Goal: Transaction & Acquisition: Book appointment/travel/reservation

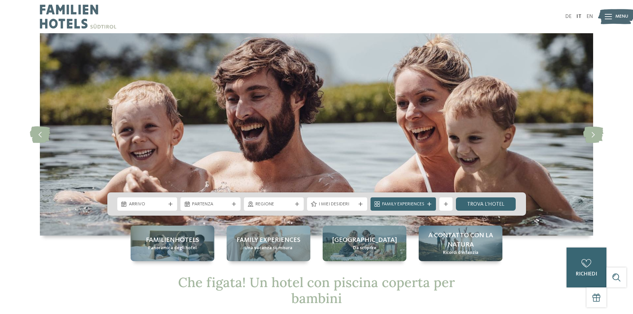
click at [173, 207] on div "Arrivo" at bounding box center [147, 203] width 60 height 13
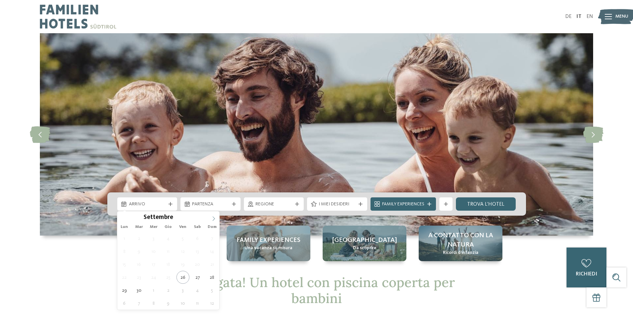
click at [214, 220] on icon at bounding box center [213, 218] width 5 height 5
type div "06.12.2025"
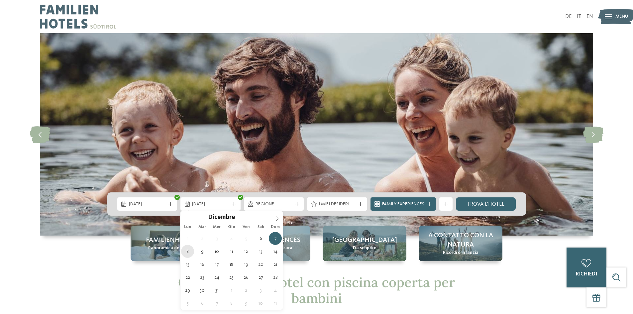
type div "08.12.2025"
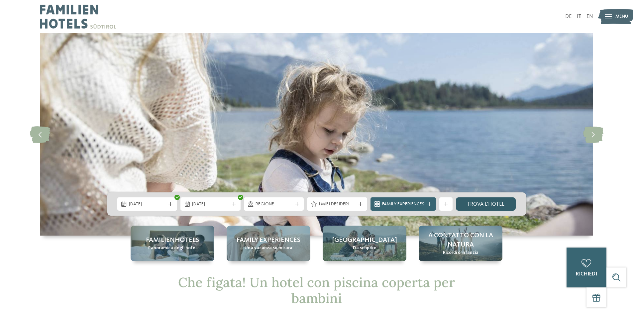
click at [470, 201] on link "trova l’hotel" at bounding box center [486, 203] width 60 height 13
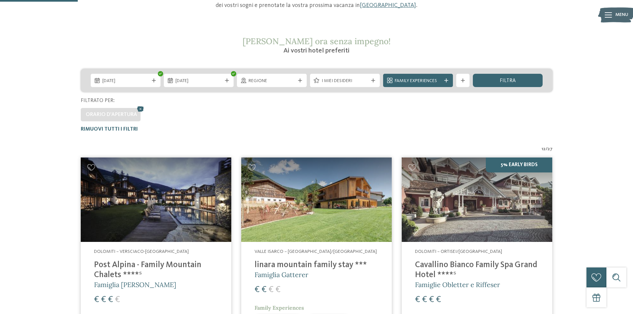
scroll to position [52, 0]
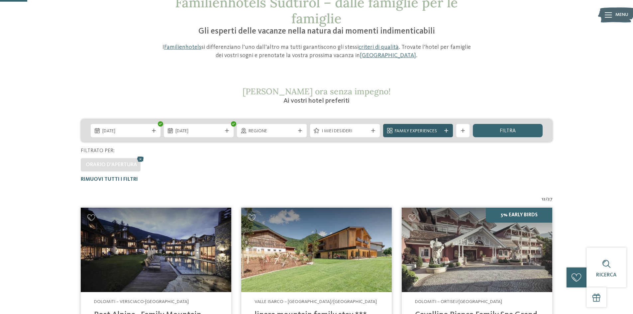
click at [447, 132] on icon at bounding box center [446, 131] width 4 height 4
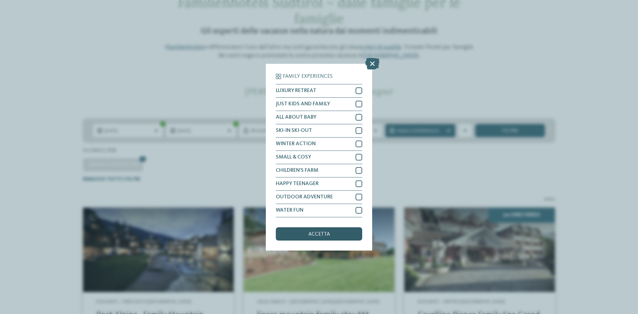
click at [322, 237] on div "accetta" at bounding box center [319, 233] width 86 height 13
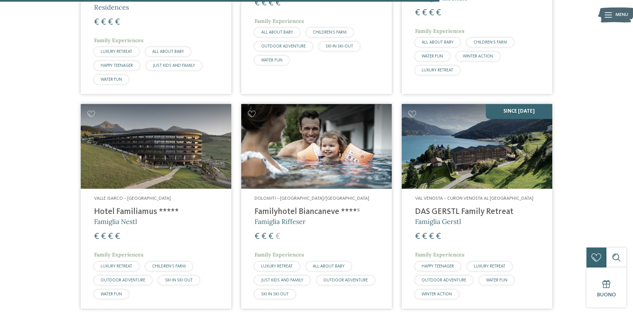
scroll to position [816, 0]
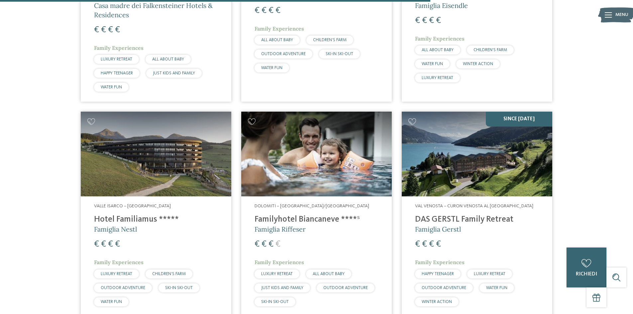
click at [296, 215] on h4 "Familyhotel Biancaneve ****ˢ" at bounding box center [316, 220] width 124 height 10
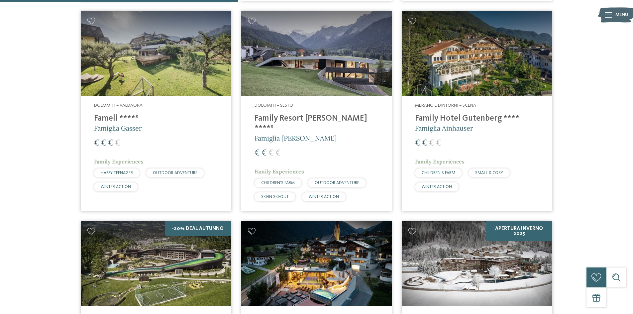
scroll to position [450, 0]
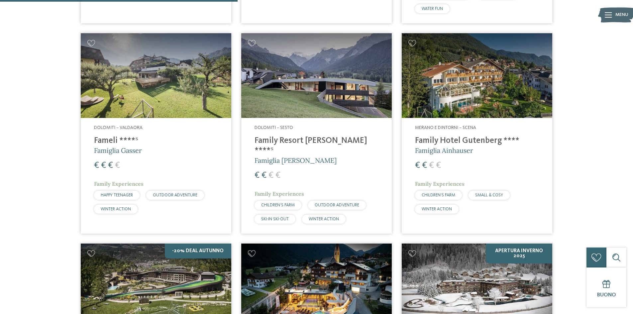
click at [300, 139] on h4 "Family Resort Rainer ****ˢ" at bounding box center [316, 146] width 124 height 20
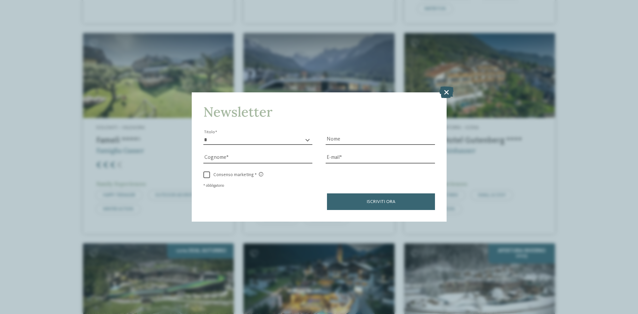
click at [447, 91] on icon at bounding box center [446, 92] width 14 height 12
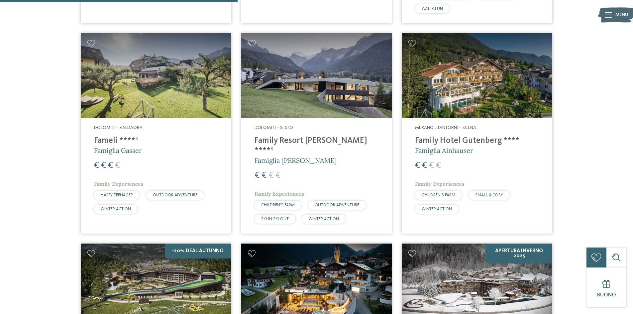
click at [467, 143] on h4 "Family Hotel Gutenberg ****" at bounding box center [477, 141] width 124 height 10
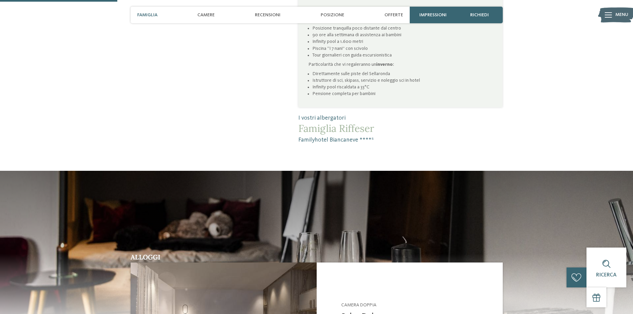
scroll to position [465, 0]
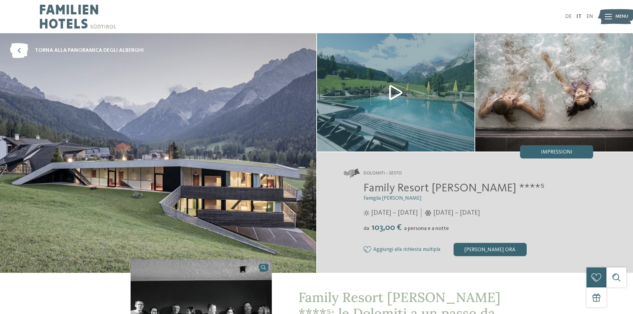
click at [608, 12] on div at bounding box center [607, 16] width 7 height 17
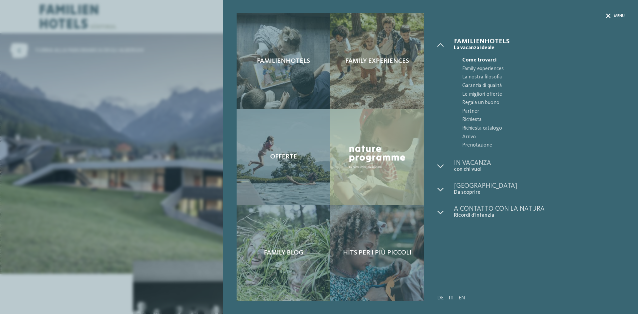
click at [608, 14] on icon at bounding box center [608, 16] width 5 height 5
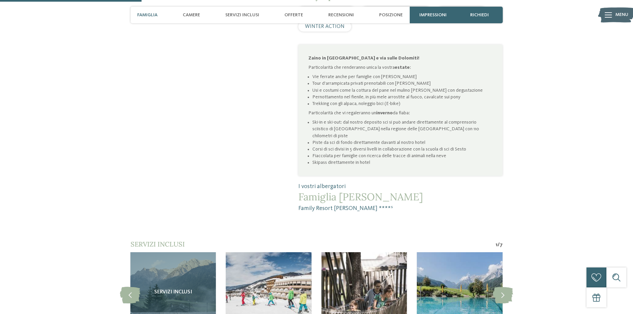
scroll to position [531, 0]
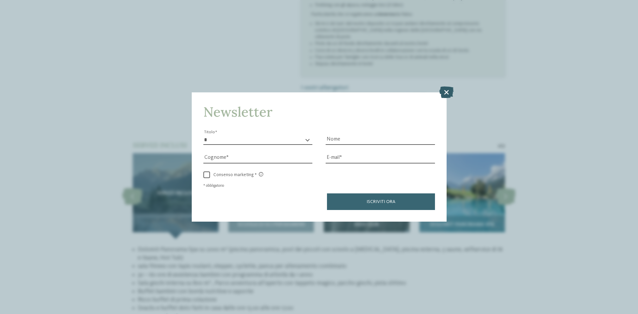
click at [446, 92] on icon at bounding box center [446, 92] width 14 height 12
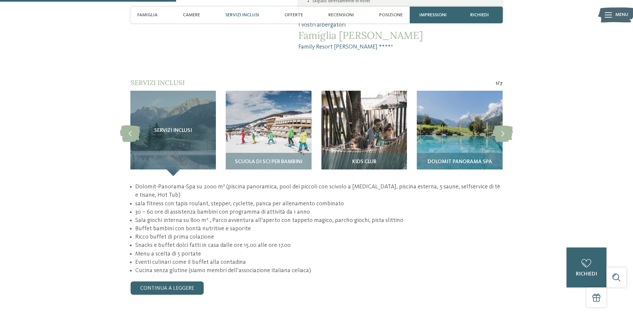
scroll to position [598, 0]
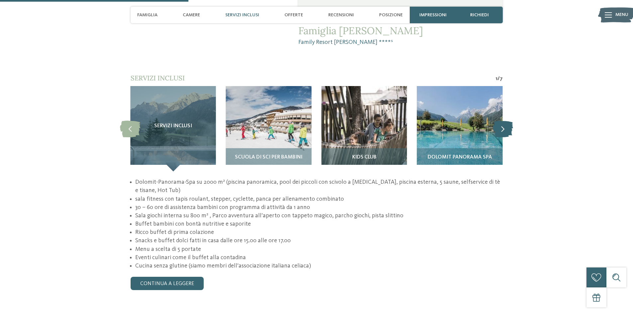
click at [502, 120] on icon at bounding box center [502, 128] width 20 height 17
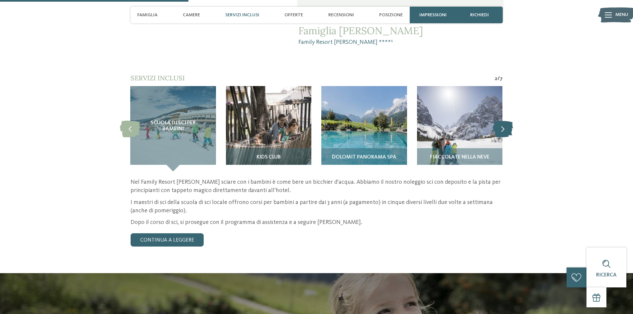
click at [502, 120] on icon at bounding box center [502, 128] width 20 height 17
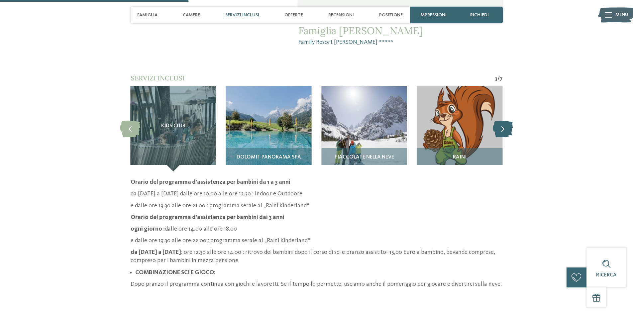
click at [502, 120] on icon at bounding box center [502, 128] width 20 height 17
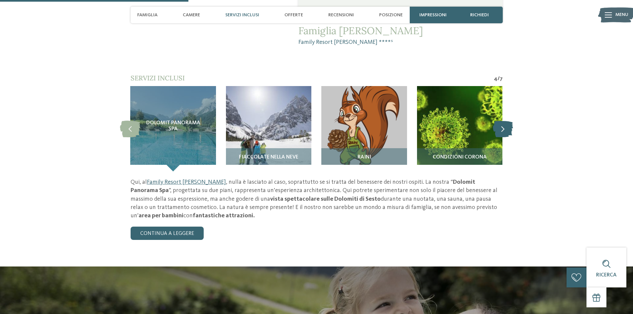
click at [502, 120] on icon at bounding box center [502, 128] width 20 height 17
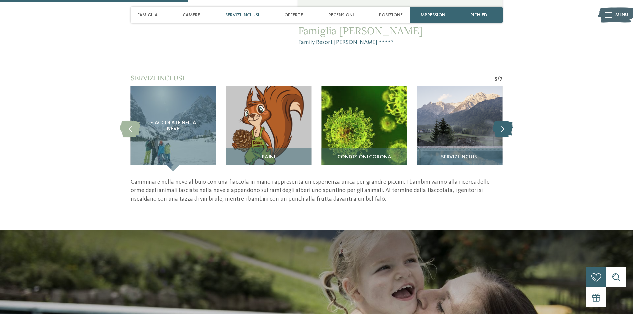
click at [502, 120] on icon at bounding box center [502, 128] width 20 height 17
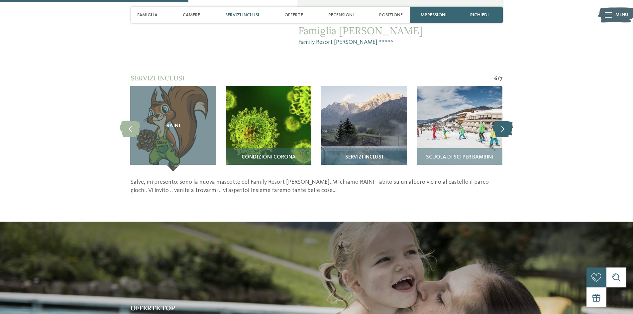
click at [502, 120] on icon at bounding box center [502, 128] width 20 height 17
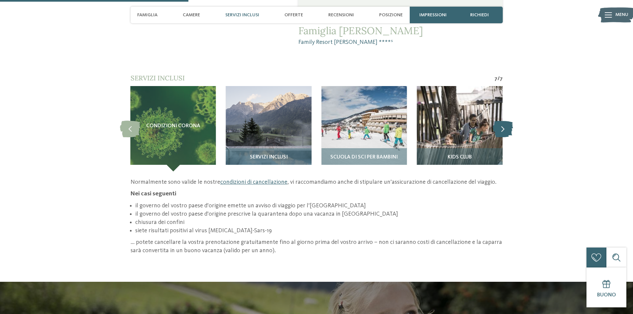
click at [502, 120] on icon at bounding box center [502, 128] width 20 height 17
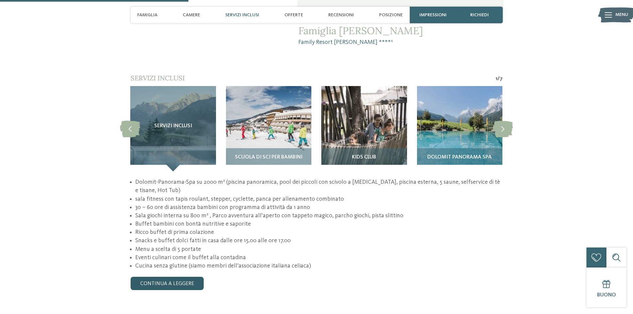
click at [197, 277] on link "continua a leggere" at bounding box center [167, 283] width 73 height 13
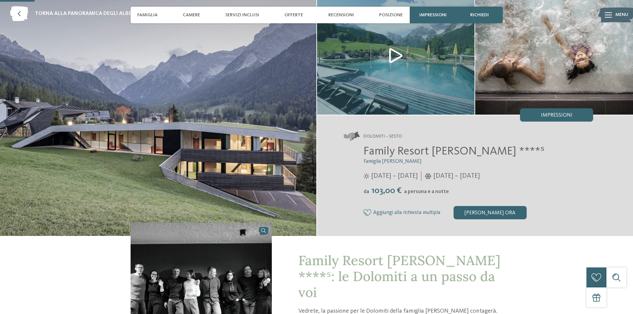
scroll to position [33, 0]
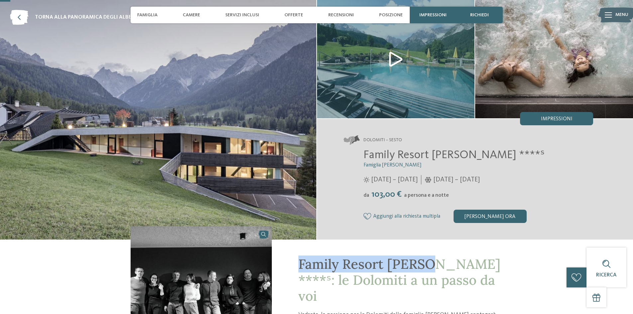
drag, startPoint x: 299, startPoint y: 265, endPoint x: 425, endPoint y: 260, distance: 126.6
click at [425, 260] on span "Family Resort Rainer ****ˢ: le Dolomiti a un passo da voi" at bounding box center [399, 279] width 202 height 49
copy span "Family Resort Rainer"
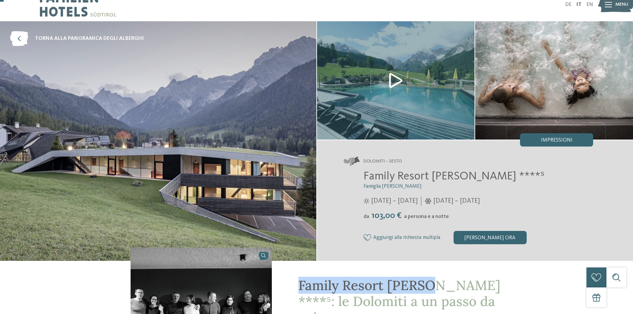
scroll to position [0, 0]
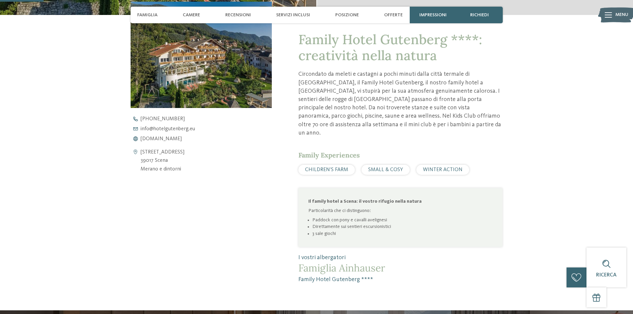
scroll to position [133, 0]
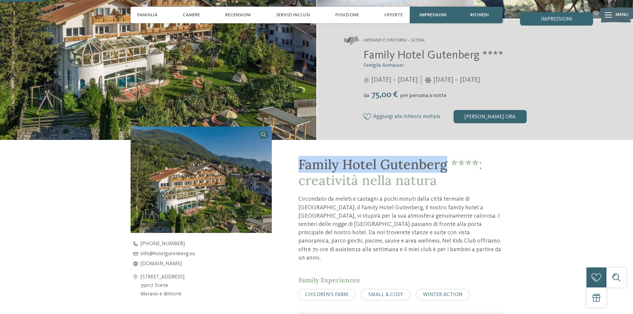
drag, startPoint x: 300, startPoint y: 160, endPoint x: 444, endPoint y: 154, distance: 143.9
click at [444, 154] on div "Family Hotel Gutenberg ****: creatività nella natura Circondato da meleti e cas…" at bounding box center [387, 274] width 230 height 269
copy span "Family Hotel Gutenberg"
